Goal: Task Accomplishment & Management: Use online tool/utility

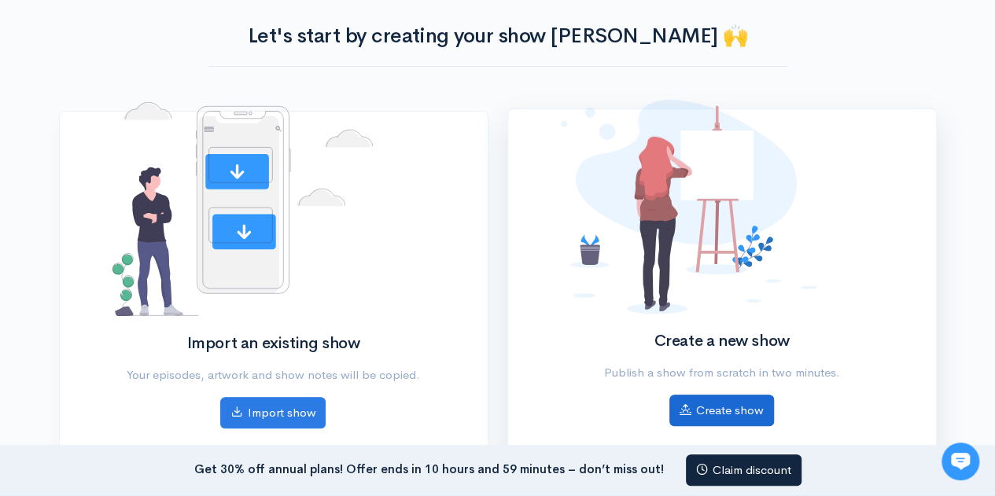
scroll to position [77, 0]
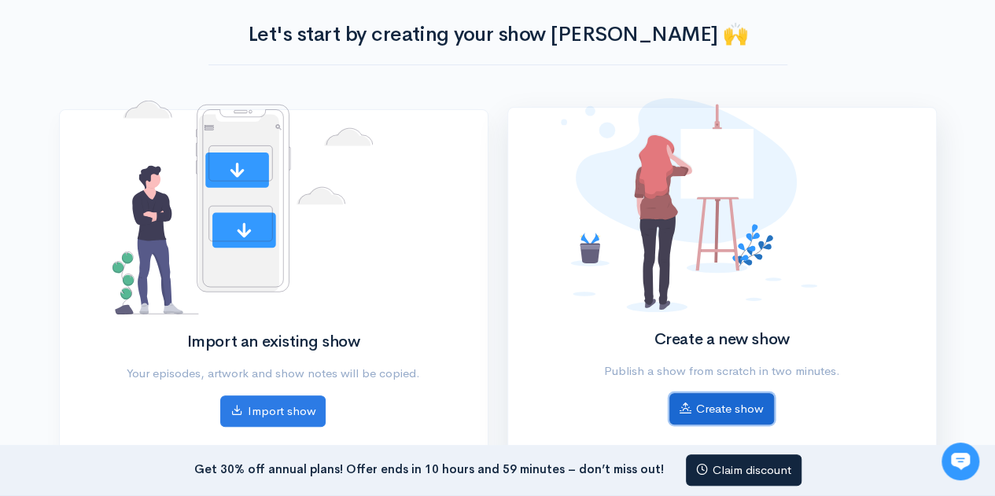
click at [722, 410] on link "Create show" at bounding box center [722, 409] width 105 height 32
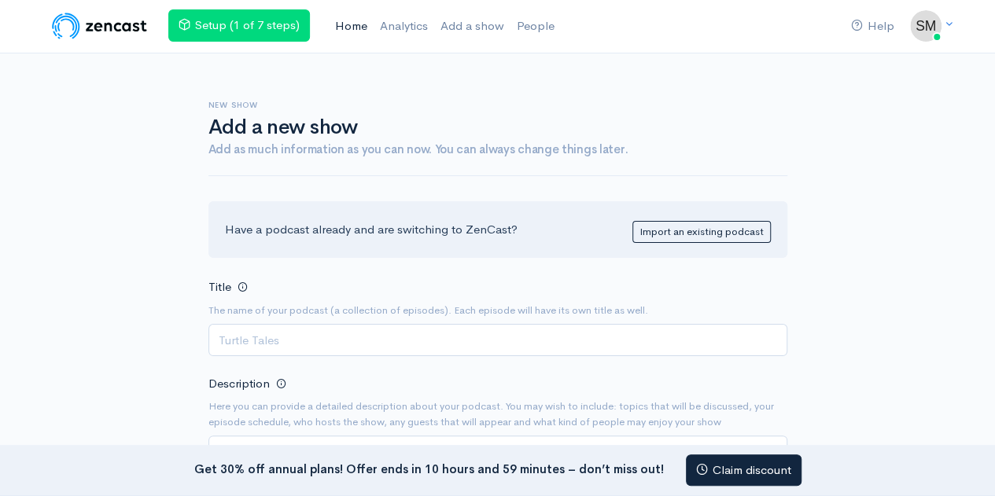
click at [351, 28] on link "Home" at bounding box center [351, 26] width 45 height 34
